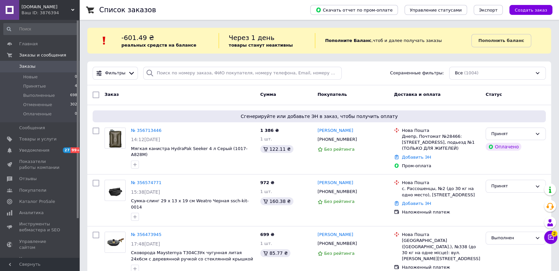
click at [60, 63] on link "Заказы 0" at bounding box center [40, 66] width 81 height 11
click at [553, 237] on icon at bounding box center [551, 238] width 6 height 6
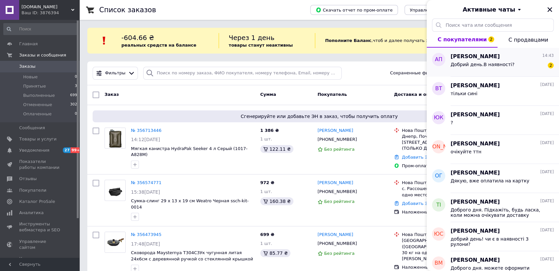
click at [484, 68] on div "Добрий день.В наявності?" at bounding box center [482, 66] width 64 height 9
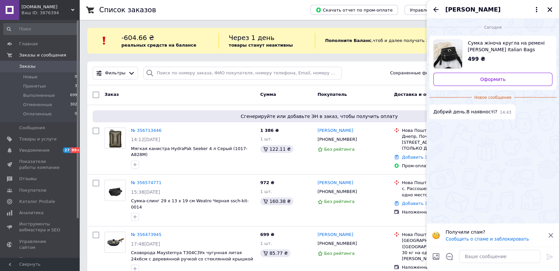
click at [472, 48] on span "Сумка жіноча кругла на ремені [PERSON_NAME] Italian Bags Чорний 22x9x17 см (id_…" at bounding box center [507, 46] width 79 height 13
drag, startPoint x: 472, startPoint y: 245, endPoint x: 481, endPoint y: 252, distance: 11.3
click at [476, 248] on div "[DATE] Сумка жіноча кругла на ремені [PERSON_NAME] Italian Bags Чорний 22x9x17 …" at bounding box center [493, 145] width 132 height 253
click at [481, 252] on textarea at bounding box center [499, 256] width 81 height 13
type textarea "Доброго дня"
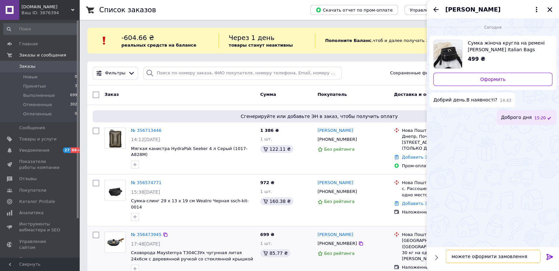
type textarea "можете оформити замовлення"
click at [548, 256] on icon at bounding box center [550, 257] width 8 height 8
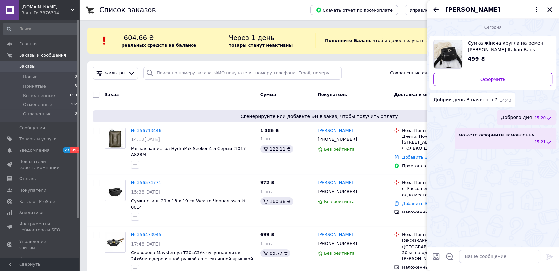
scroll to position [237, 0]
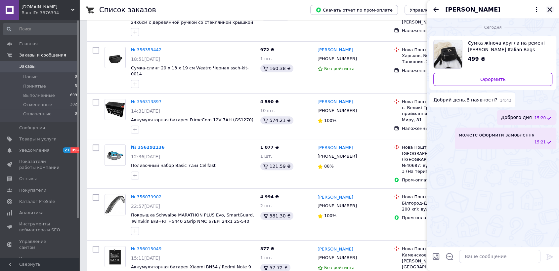
click at [549, 8] on icon "Закрыть" at bounding box center [550, 10] width 6 height 6
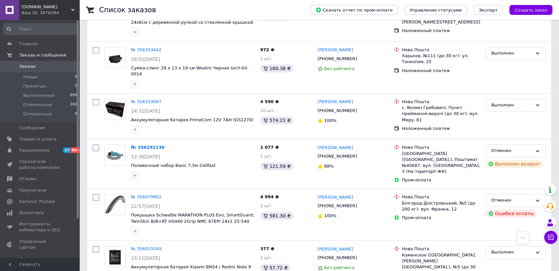
click at [18, 65] on span at bounding box center [9, 66] width 19 height 6
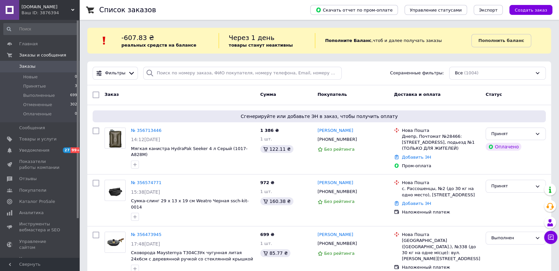
click at [56, 66] on span "Заказы" at bounding box center [40, 66] width 42 height 6
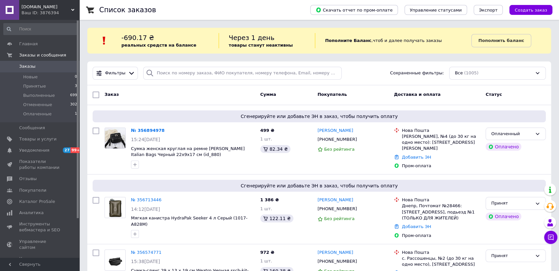
click at [47, 61] on link "Заказы 0" at bounding box center [40, 66] width 81 height 11
click at [48, 63] on link "Заказы 0" at bounding box center [40, 66] width 81 height 11
click at [48, 69] on span "Заказы" at bounding box center [40, 66] width 42 height 6
click at [45, 64] on span "Заказы" at bounding box center [40, 66] width 42 height 6
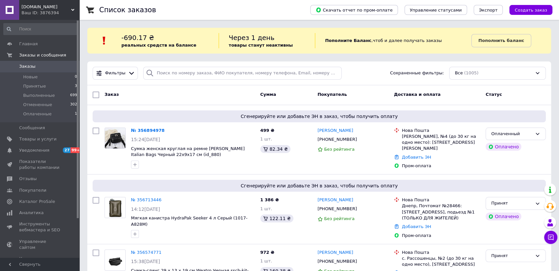
click at [36, 62] on link "Заказы 0" at bounding box center [40, 66] width 81 height 11
drag, startPoint x: 173, startPoint y: 157, endPoint x: 154, endPoint y: 157, distance: 19.5
click at [154, 157] on span "Сумка женская круглая на ремне [PERSON_NAME] Italian Bags Черный 22x9x17 см (id…" at bounding box center [193, 152] width 124 height 12
copy span "(id_880)"
